Goal: Navigation & Orientation: Find specific page/section

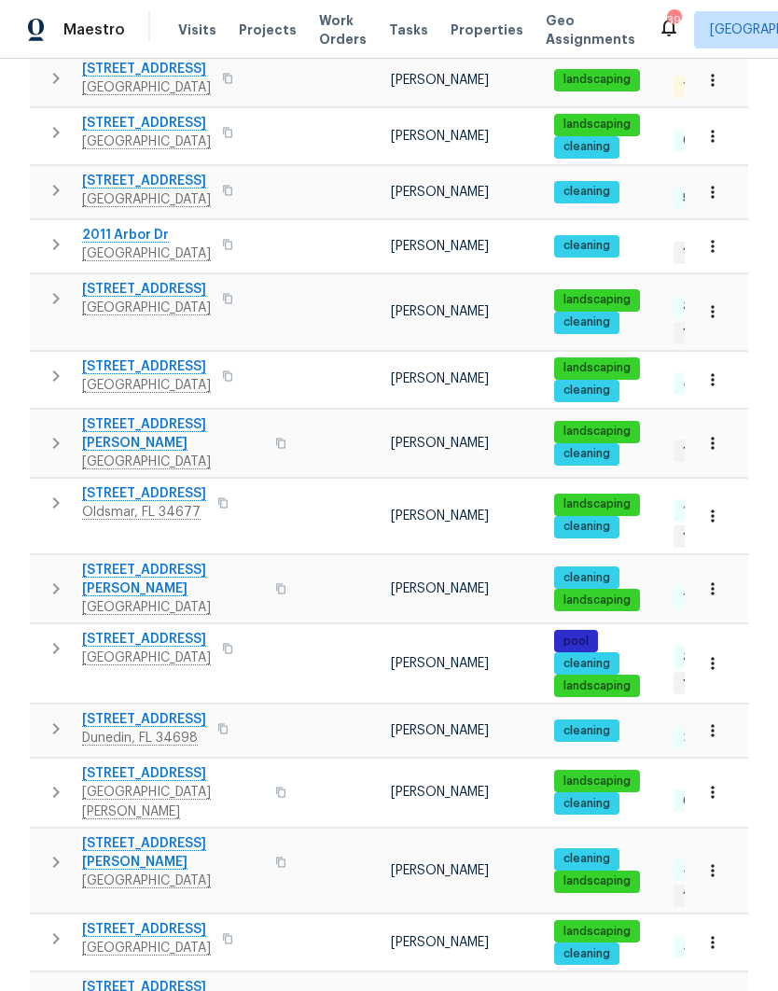
scroll to position [450, 0]
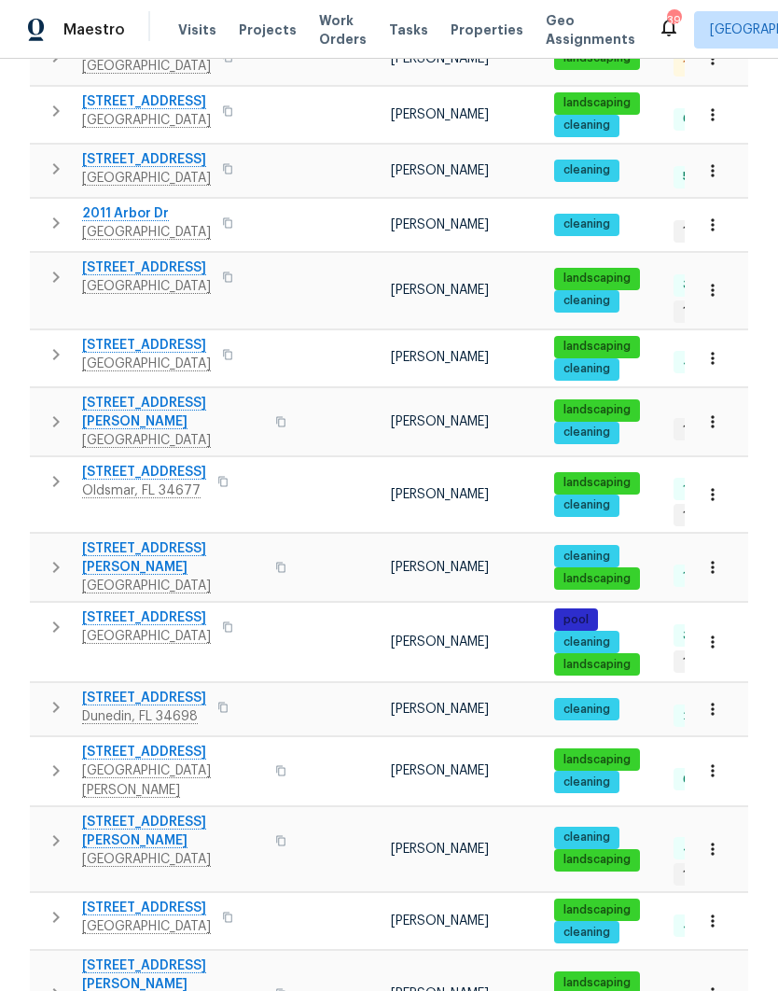
click at [717, 412] on icon "button" at bounding box center [712, 421] width 19 height 19
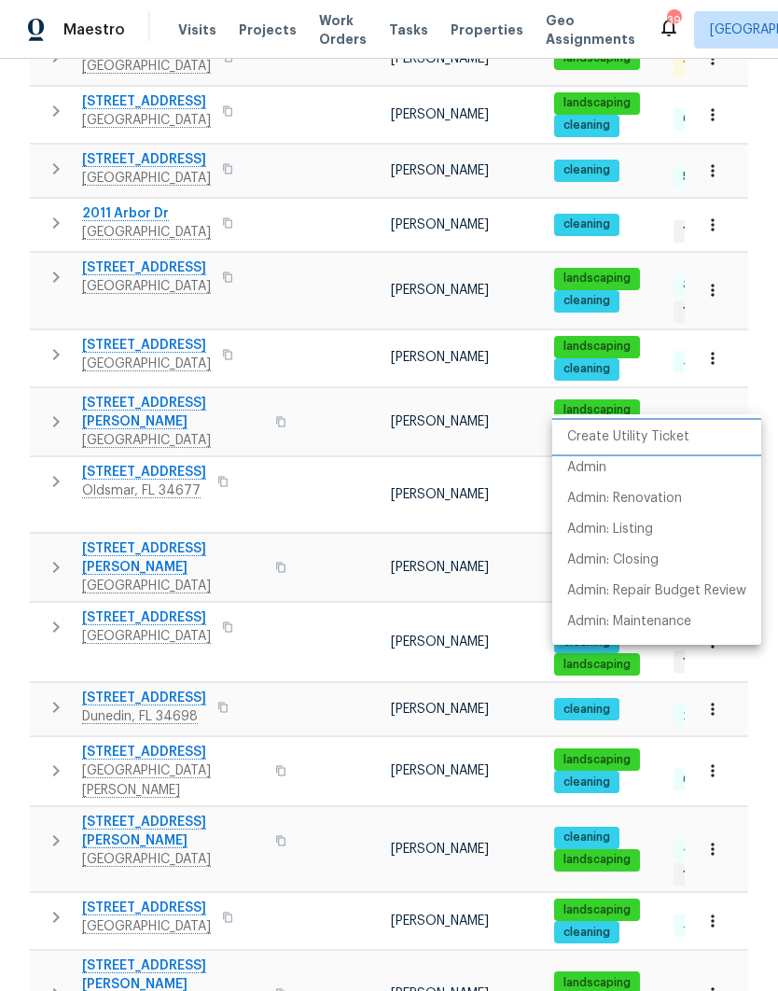
click at [678, 433] on p "Create Utility Ticket" at bounding box center [628, 437] width 122 height 20
click at [649, 470] on li "Admin" at bounding box center [656, 467] width 209 height 31
